Goal: Task Accomplishment & Management: Manage account settings

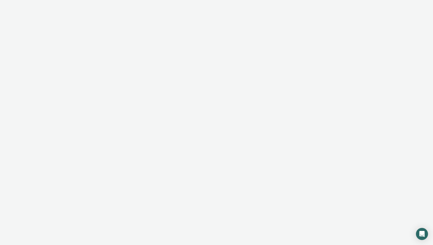
click at [230, 43] on div at bounding box center [216, 122] width 433 height 245
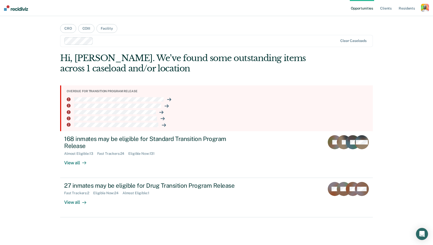
click at [425, 8] on div "button" at bounding box center [425, 8] width 8 height 8
click at [393, 20] on link "Profile" at bounding box center [405, 20] width 40 height 4
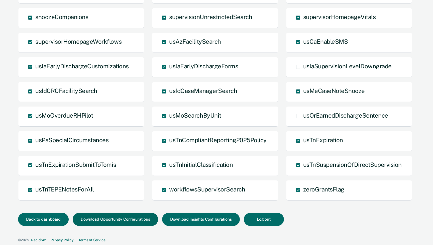
scroll to position [281, 0]
click at [53, 108] on button "Back to dashboard" at bounding box center [43, 219] width 51 height 13
